Goal: Use online tool/utility

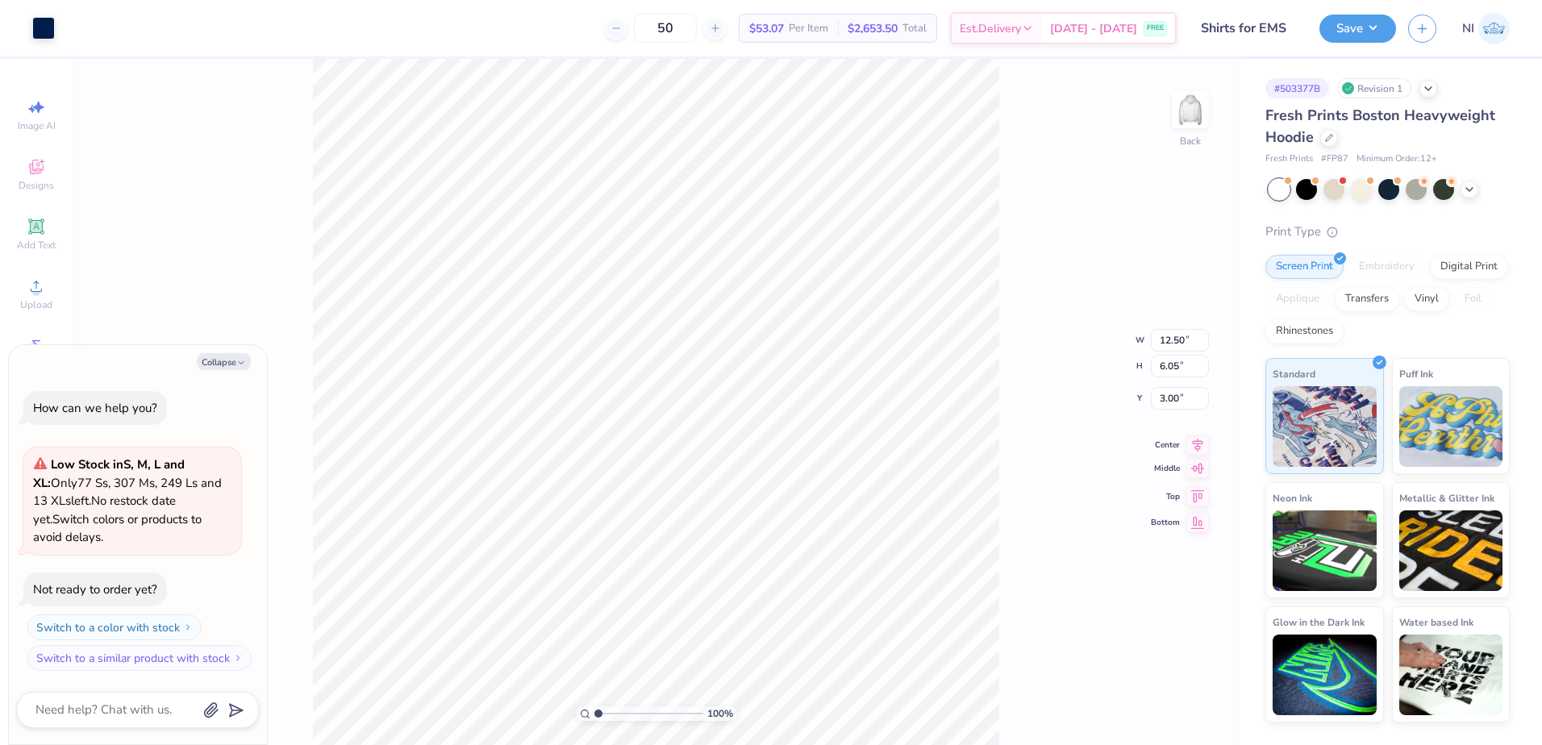
click at [1202, 451] on icon at bounding box center [1197, 444] width 23 height 19
click at [1202, 451] on icon at bounding box center [1197, 455] width 23 height 19
type textarea "x"
type input "3.72"
click at [1202, 451] on icon at bounding box center [1197, 455] width 23 height 19
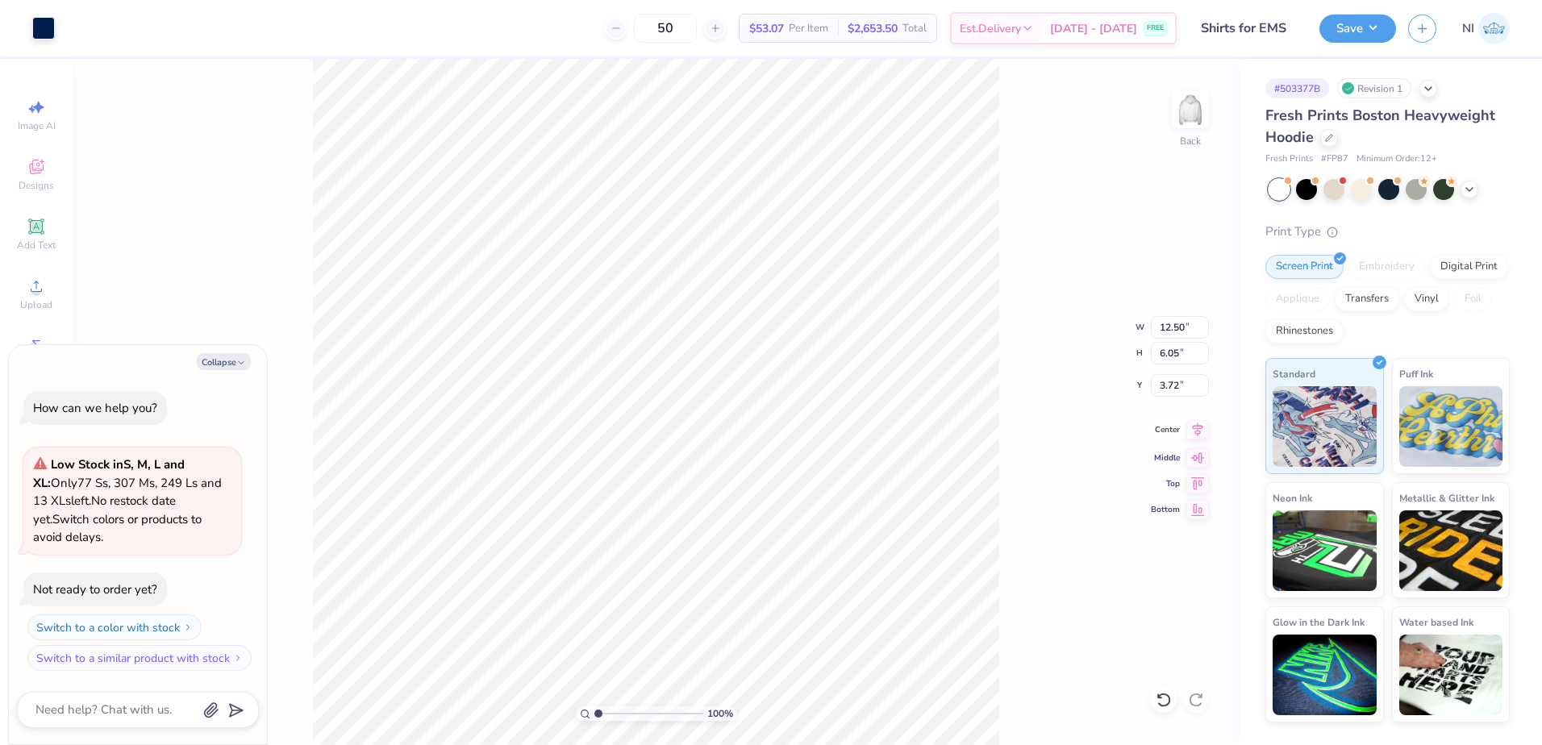
drag, startPoint x: 1202, startPoint y: 451, endPoint x: 1195, endPoint y: 430, distance: 21.9
click at [1195, 430] on icon at bounding box center [1197, 429] width 23 height 19
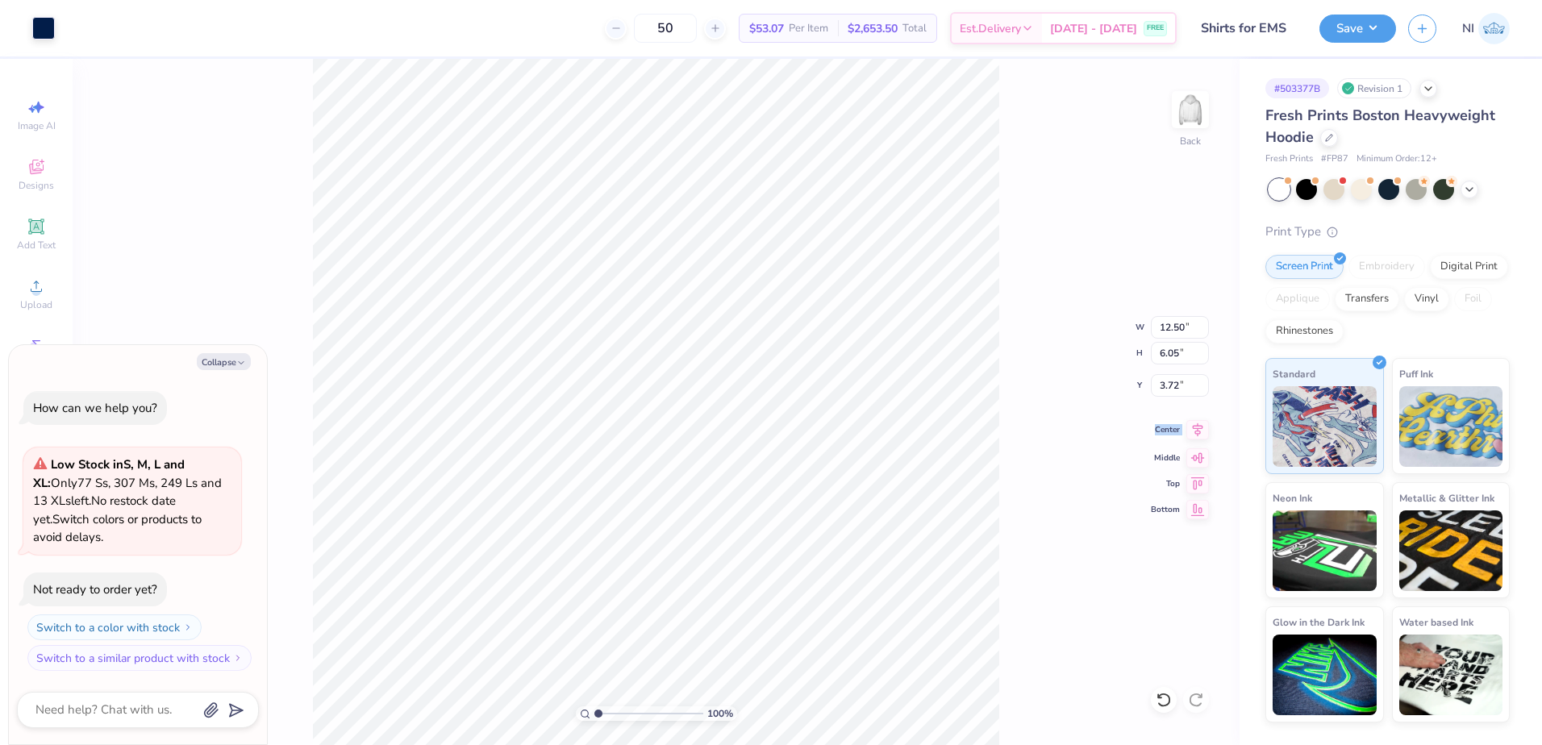
type textarea "x"
type input "3.45"
click at [1022, 263] on div "100 % Back W 12.50 12.50 " H 6.05 6.05 " Y 3.45 3.45 " Center Middle Top Bottom" at bounding box center [656, 402] width 1167 height 686
type textarea "x"
